Goal: Check status: Check status

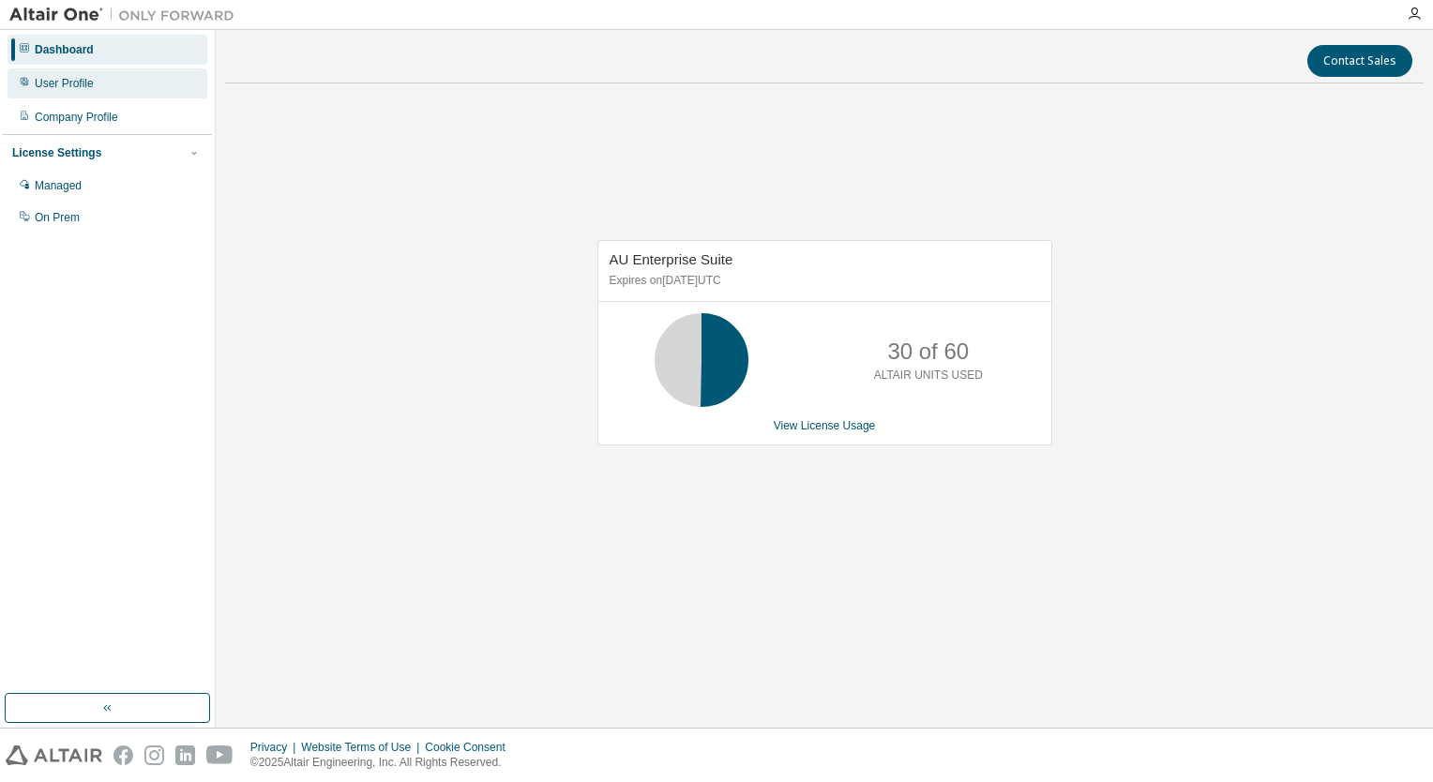
click at [72, 83] on div "User Profile" at bounding box center [64, 83] width 59 height 15
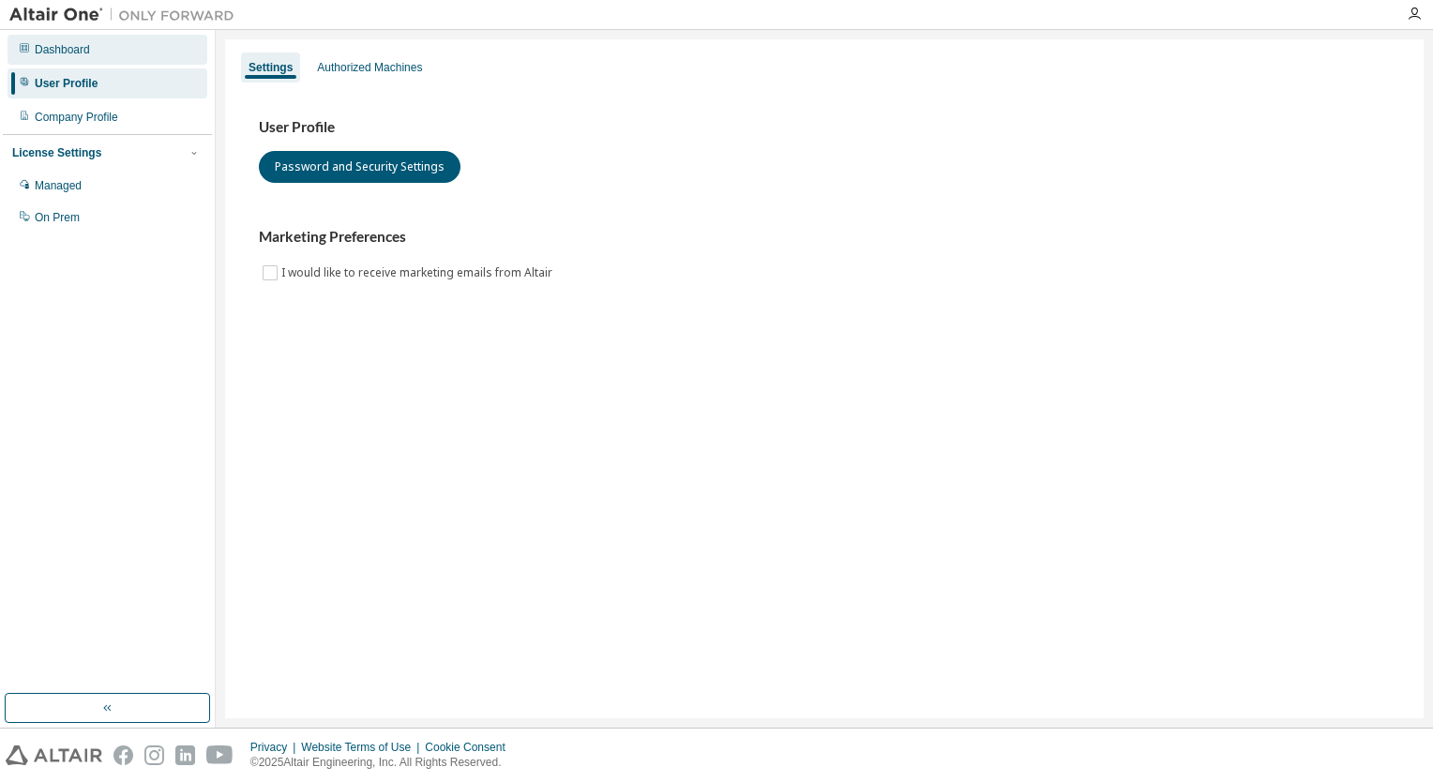
click at [71, 52] on div "Dashboard" at bounding box center [62, 49] width 55 height 15
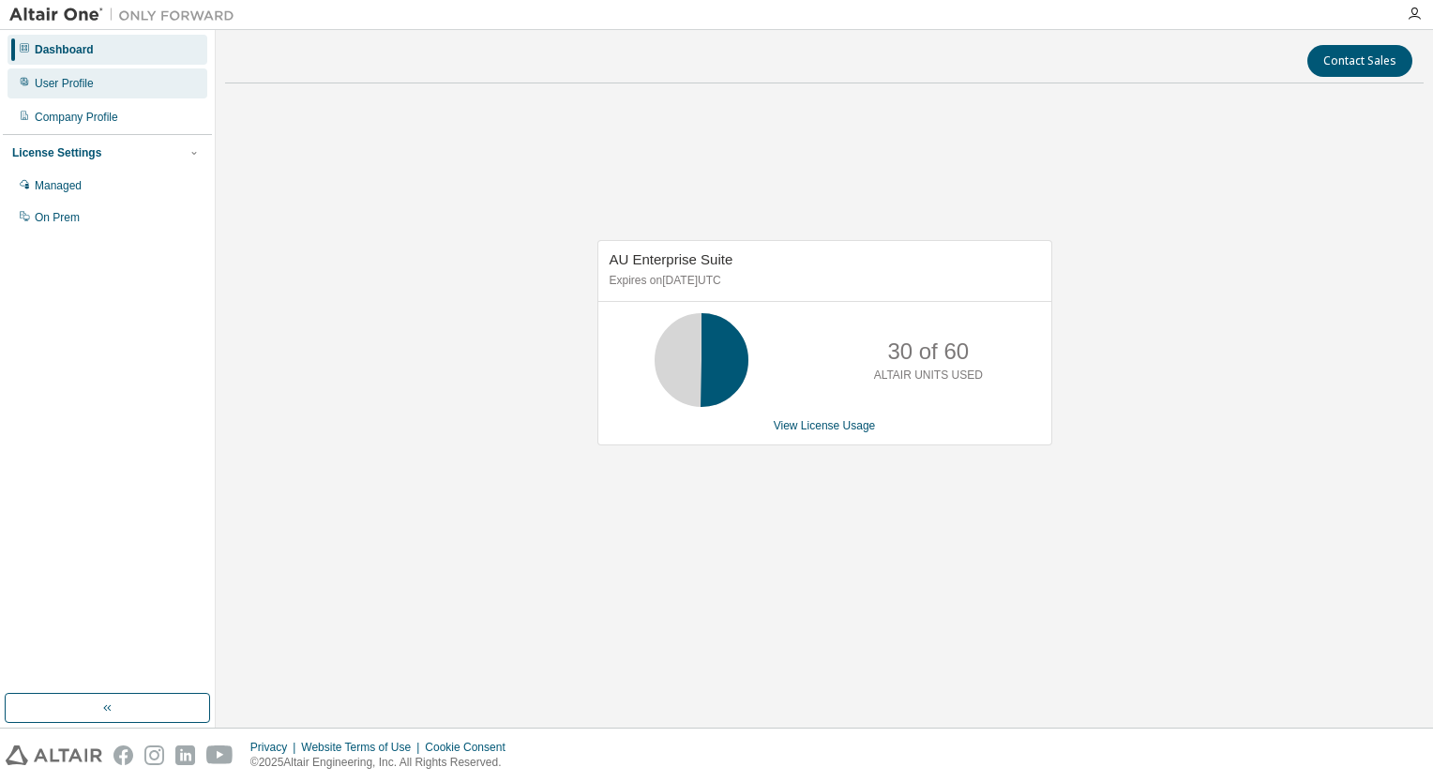
drag, startPoint x: 83, startPoint y: 81, endPoint x: 70, endPoint y: 81, distance: 13.1
click at [83, 80] on div "User Profile" at bounding box center [64, 83] width 59 height 15
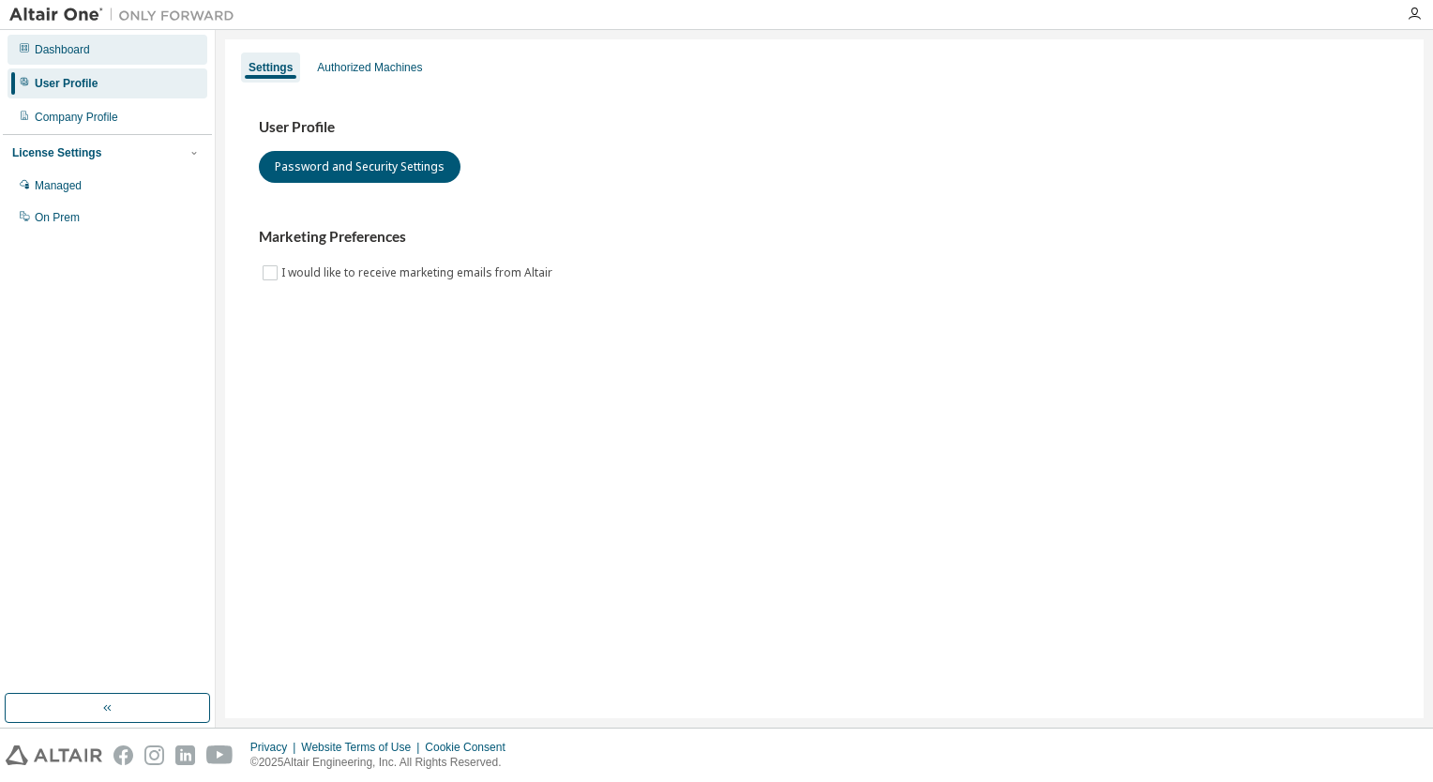
click at [64, 49] on div "Dashboard" at bounding box center [62, 49] width 55 height 15
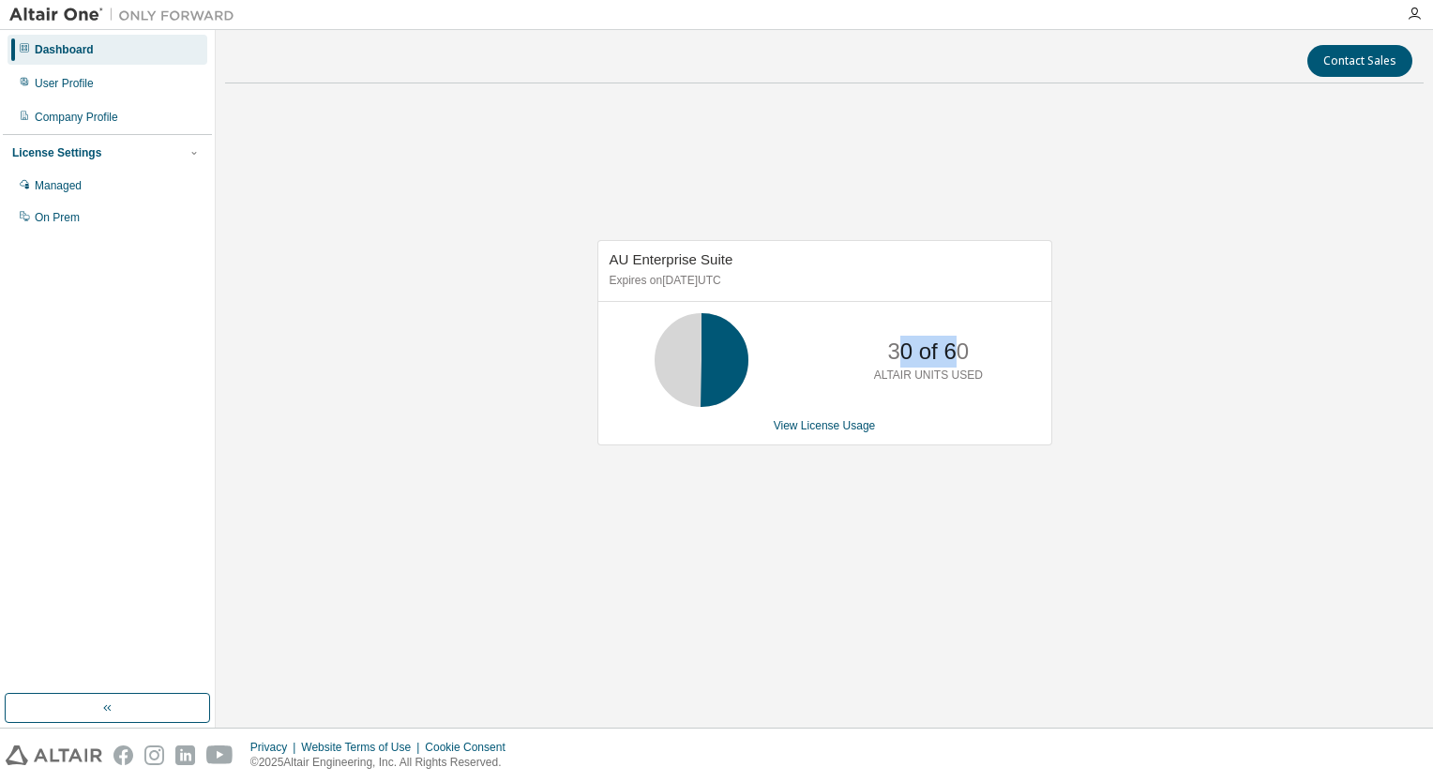
drag, startPoint x: 903, startPoint y: 343, endPoint x: 959, endPoint y: 343, distance: 55.3
click at [959, 343] on p "30 of 60" at bounding box center [928, 352] width 82 height 32
drag, startPoint x: 959, startPoint y: 343, endPoint x: 969, endPoint y: 349, distance: 11.8
click at [969, 349] on div "30 of 60 ALTAIR UNITS USED" at bounding box center [929, 360] width 150 height 94
click at [469, 277] on div "AU Enterprise Suite Expires on [DATE] UTC 30 of 60 ALTAIR UNITS USED View Licen…" at bounding box center [824, 353] width 1199 height 508
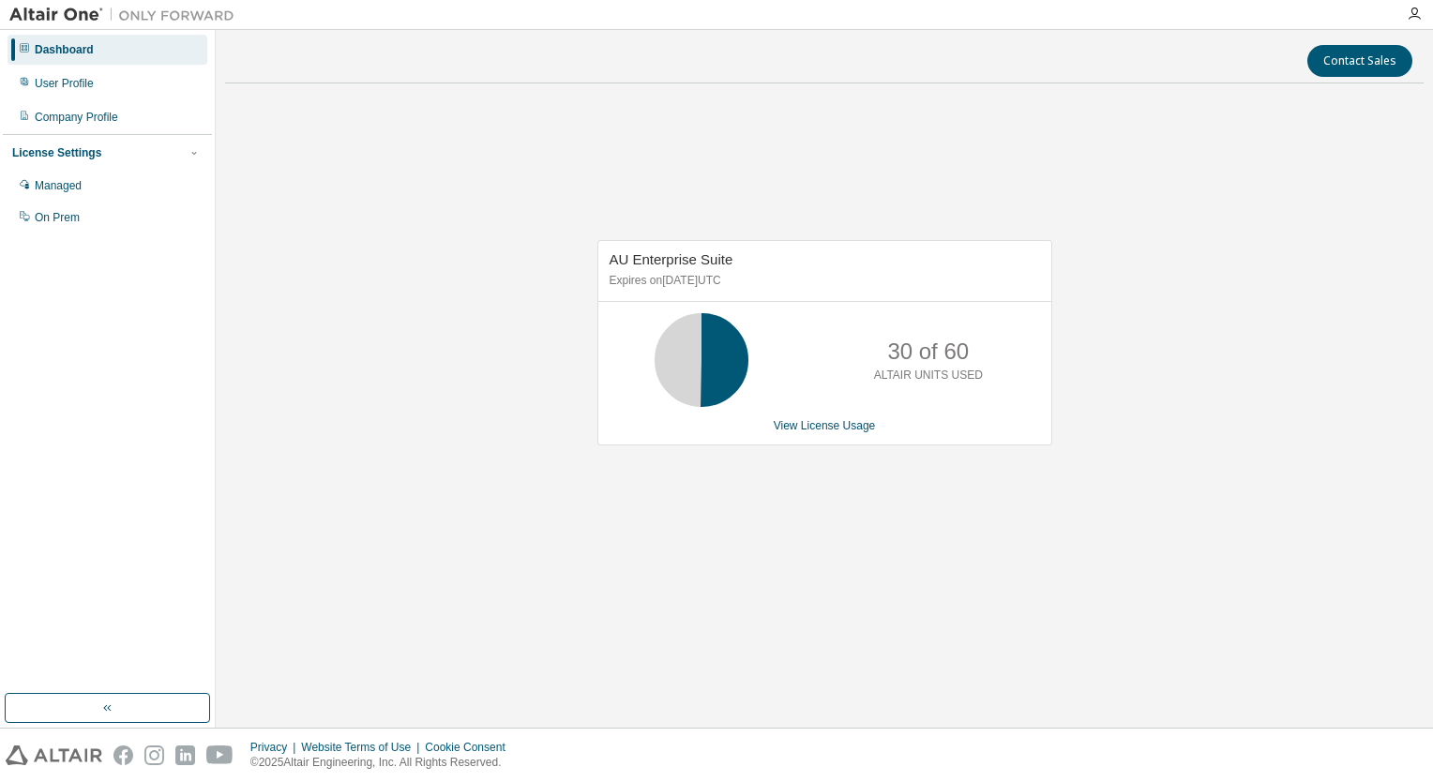
click at [652, 294] on div "AU Enterprise Suite Expires on [DATE] UTC" at bounding box center [825, 271] width 453 height 60
drag, startPoint x: 968, startPoint y: 348, endPoint x: 870, endPoint y: 351, distance: 98.5
click at [870, 351] on div "30 of 60 ALTAIR UNITS USED" at bounding box center [929, 360] width 150 height 94
drag, startPoint x: 870, startPoint y: 351, endPoint x: 961, endPoint y: 358, distance: 91.3
click at [961, 358] on p "30 of 60" at bounding box center [928, 352] width 82 height 32
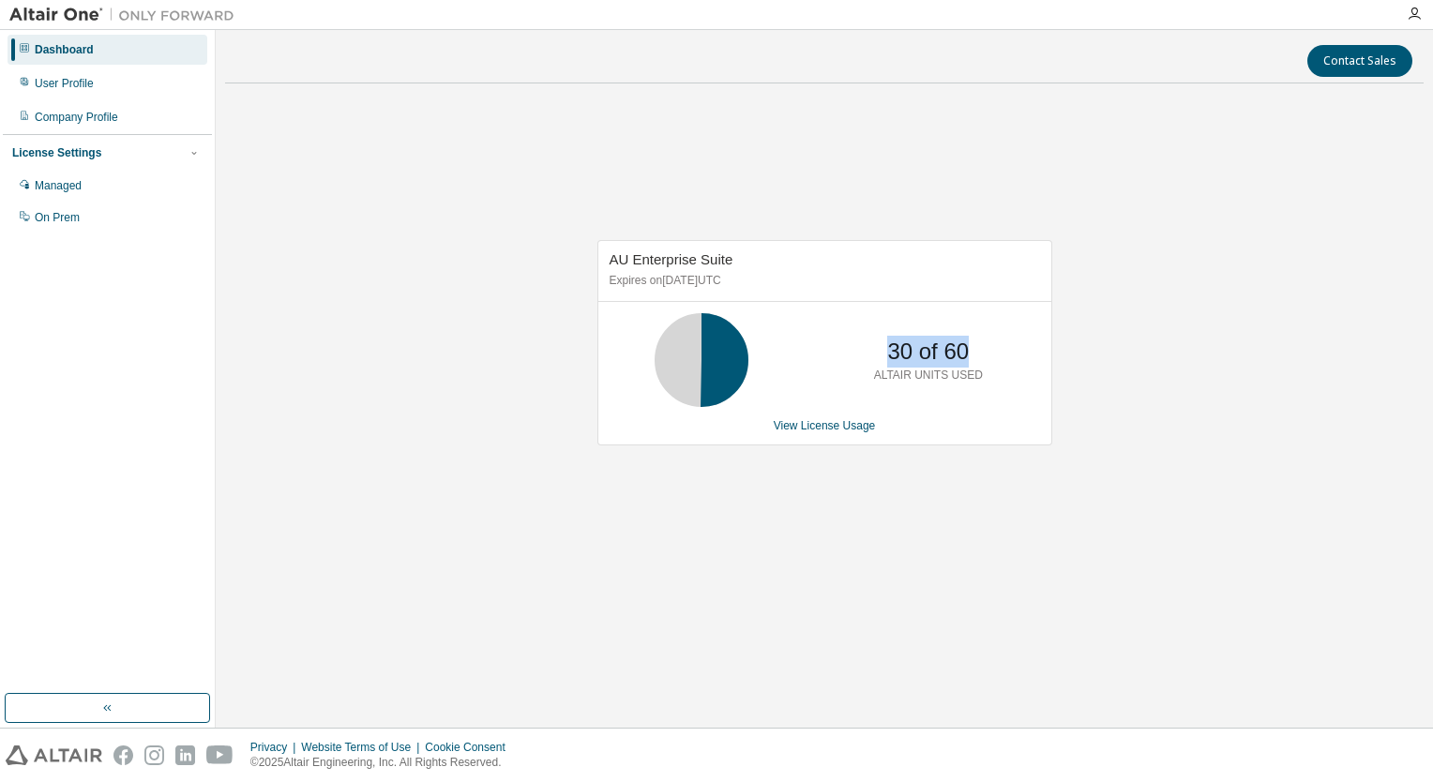
click at [957, 357] on p "30 of 60" at bounding box center [928, 352] width 82 height 32
